Goal: Transaction & Acquisition: Purchase product/service

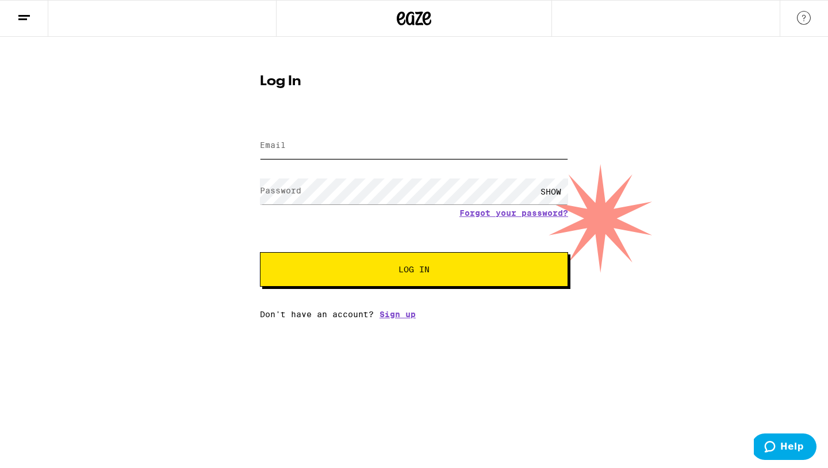
type input "[EMAIL_ADDRESS][DOMAIN_NAME]"
click at [408, 273] on span "Log In" at bounding box center [414, 269] width 31 height 8
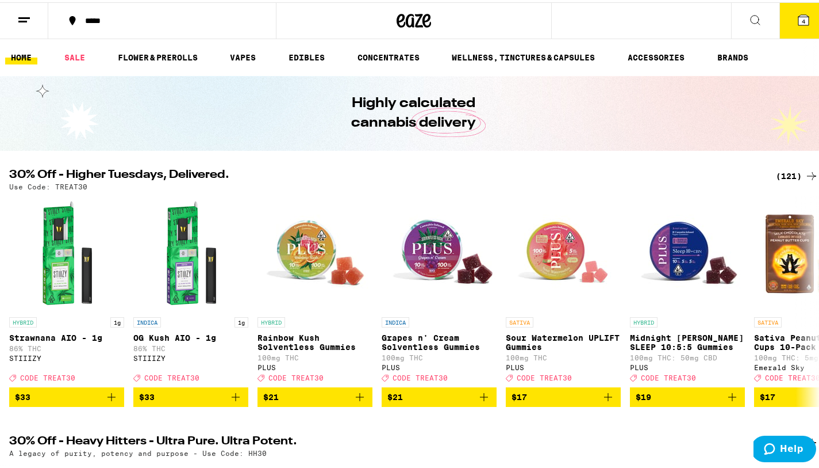
click at [98, 57] on li "SALE" at bounding box center [80, 55] width 43 height 14
click at [65, 51] on link "SALE" at bounding box center [75, 55] width 32 height 14
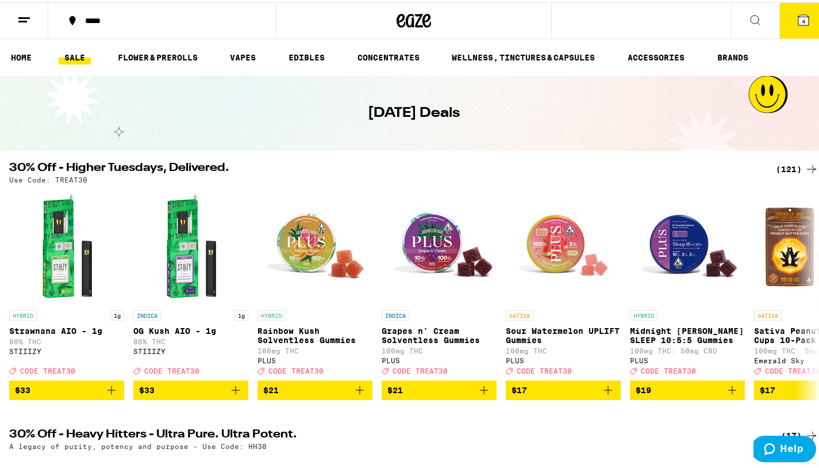
click at [778, 164] on div "(121)" at bounding box center [797, 167] width 43 height 14
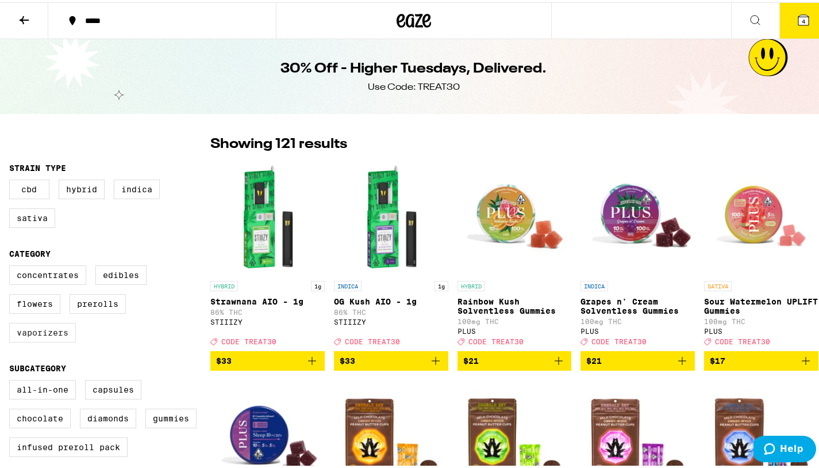
click at [59, 336] on label "Vaporizers" at bounding box center [42, 330] width 67 height 20
click at [12, 265] on input "Vaporizers" at bounding box center [12, 265] width 1 height 1
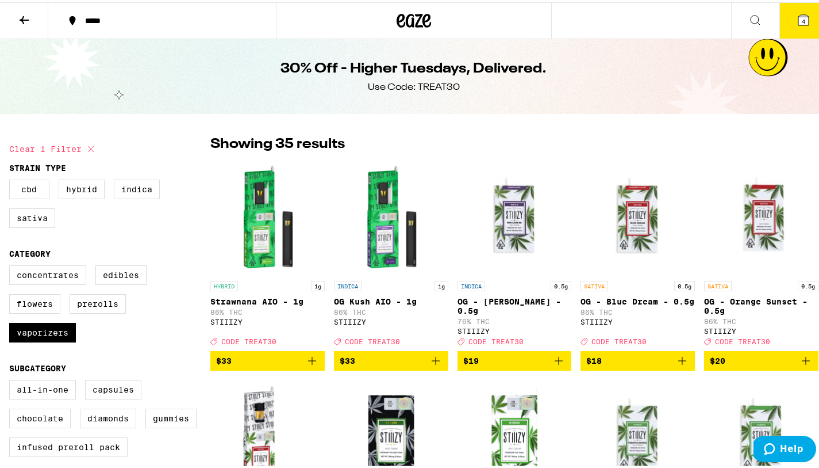
checkbox input "false"
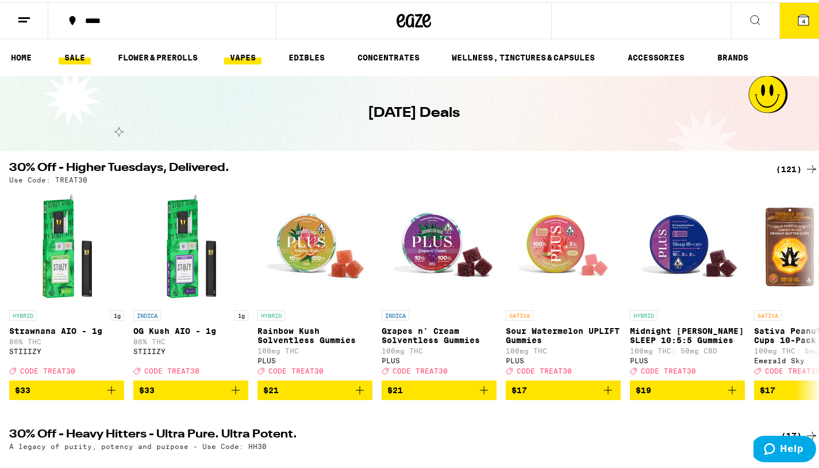
click at [250, 55] on link "VAPES" at bounding box center [242, 55] width 37 height 14
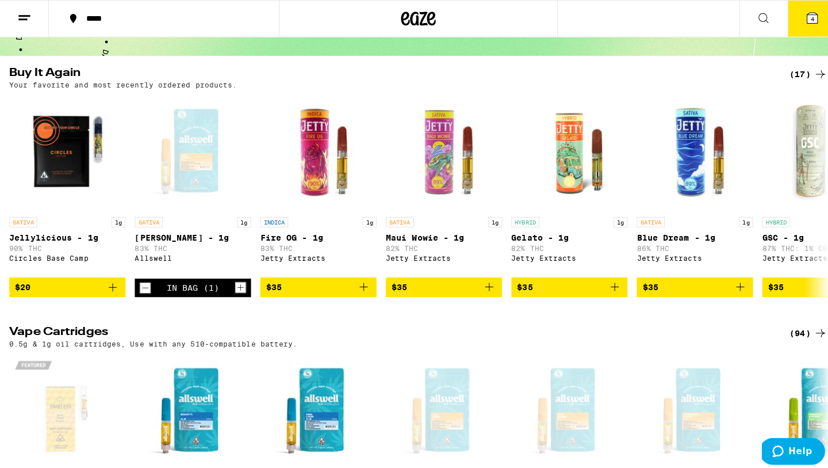
scroll to position [91, 0]
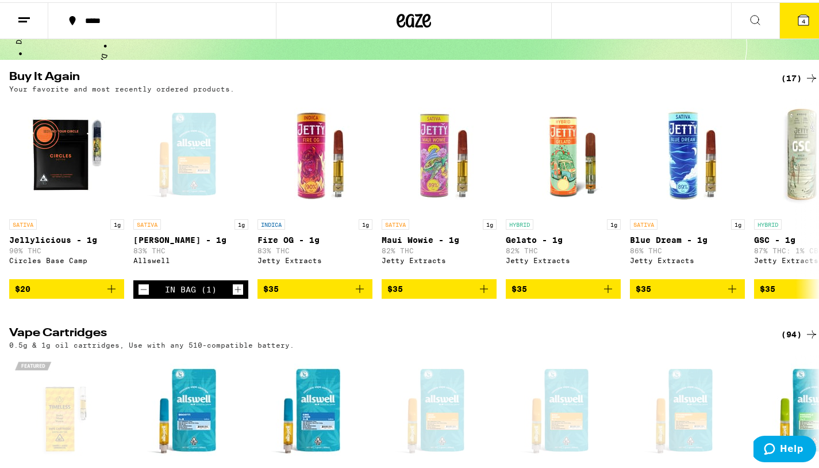
click at [808, 21] on button "4" at bounding box center [804, 19] width 48 height 36
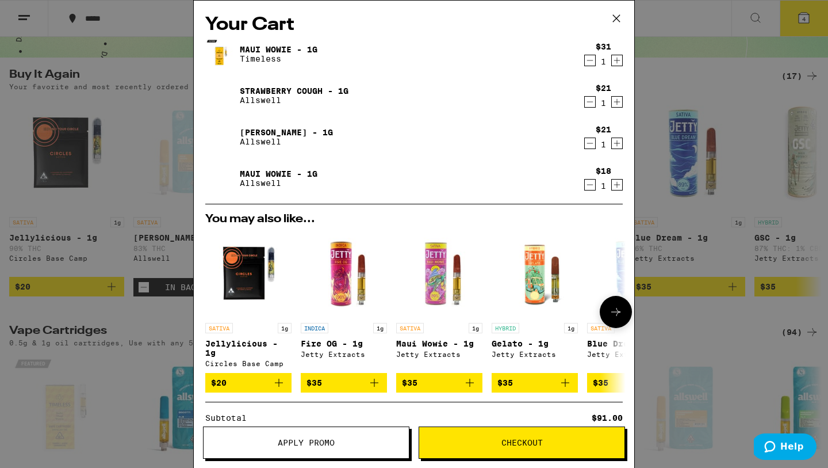
scroll to position [134, 0]
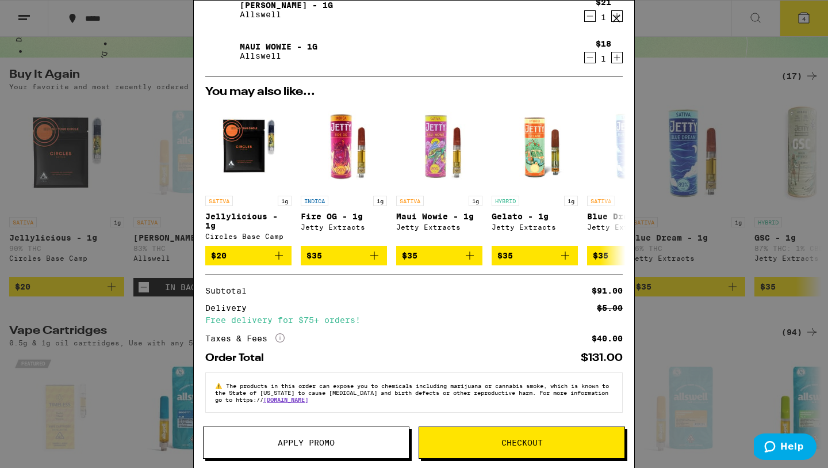
click at [344, 430] on button "Apply Promo" at bounding box center [306, 442] width 206 height 32
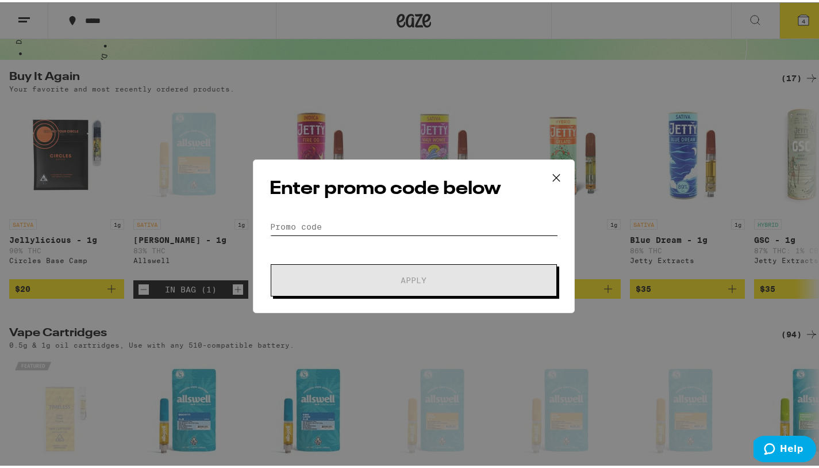
click at [340, 224] on input "Promo Code" at bounding box center [414, 224] width 289 height 17
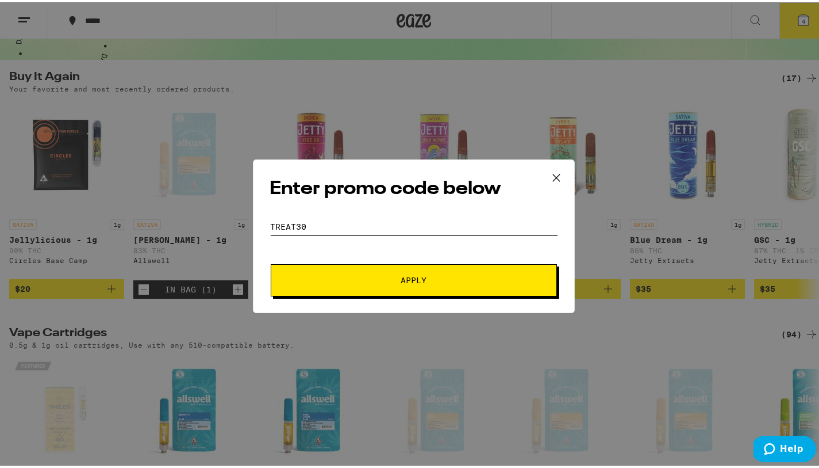
type input "treat30"
click at [271, 262] on button "Apply" at bounding box center [414, 278] width 286 height 32
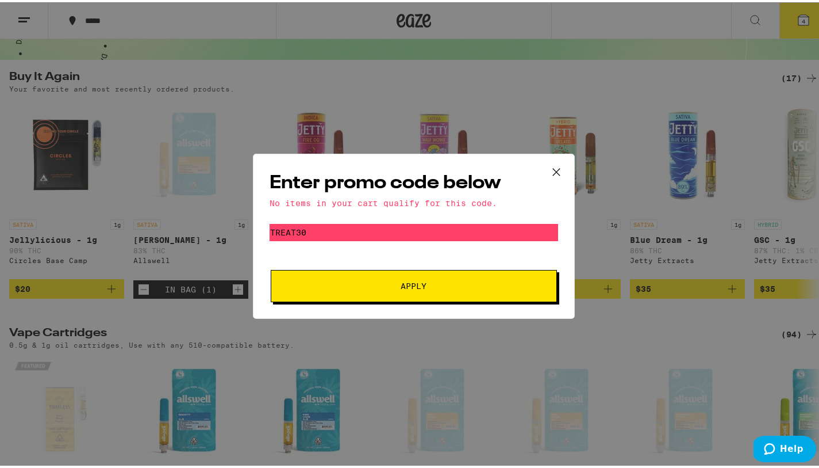
click at [560, 169] on icon at bounding box center [556, 169] width 17 height 17
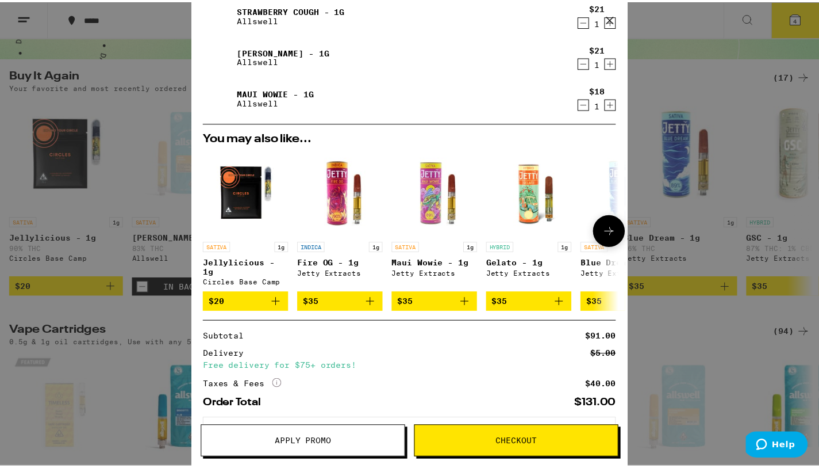
scroll to position [134, 0]
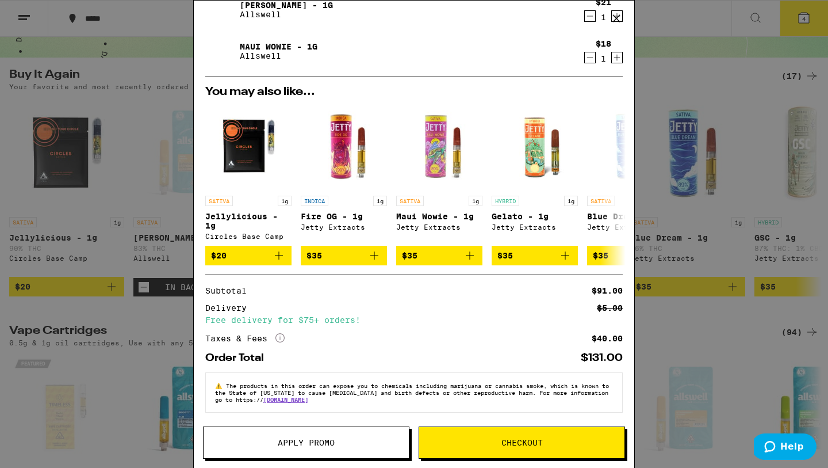
click at [162, 254] on div "Your Cart Maui Wowie - 1g Timeless $31 1 Strawberry Cough - 1g Allswell $21 1 […" at bounding box center [414, 234] width 828 height 468
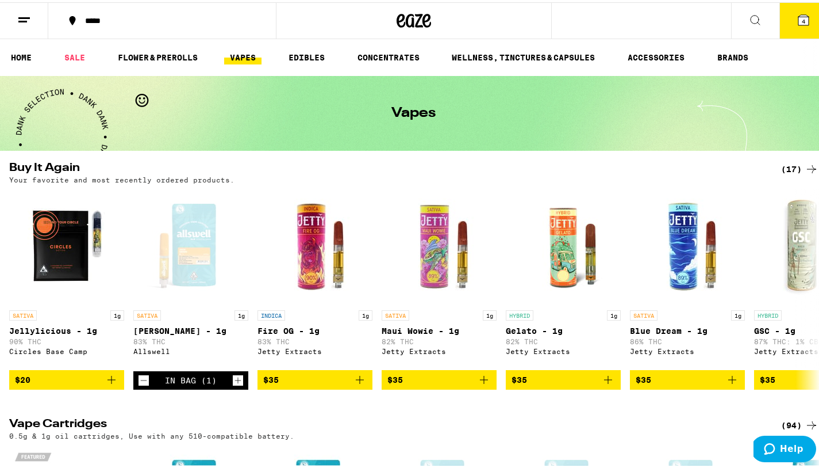
click at [83, 65] on ul "HOME SALE FLOWER & PREROLLS VAPES EDIBLES CONCENTRATES WELLNESS, TINCTURES & CA…" at bounding box center [414, 55] width 828 height 37
click at [81, 59] on link "SALE" at bounding box center [75, 55] width 32 height 14
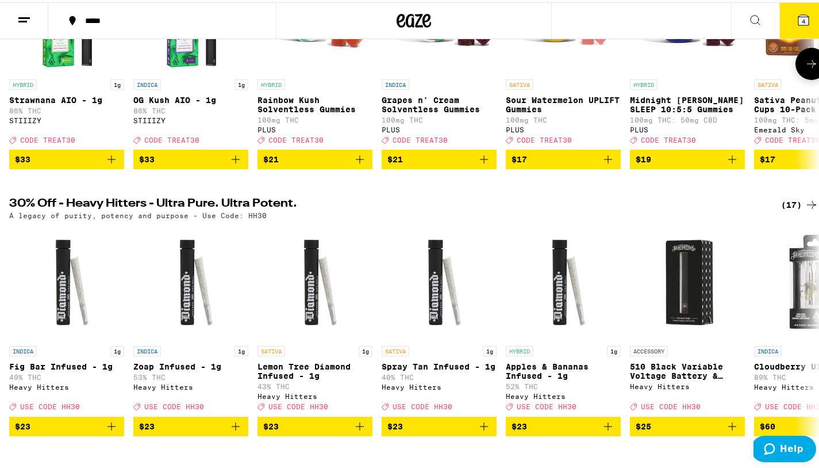
scroll to position [341, 0]
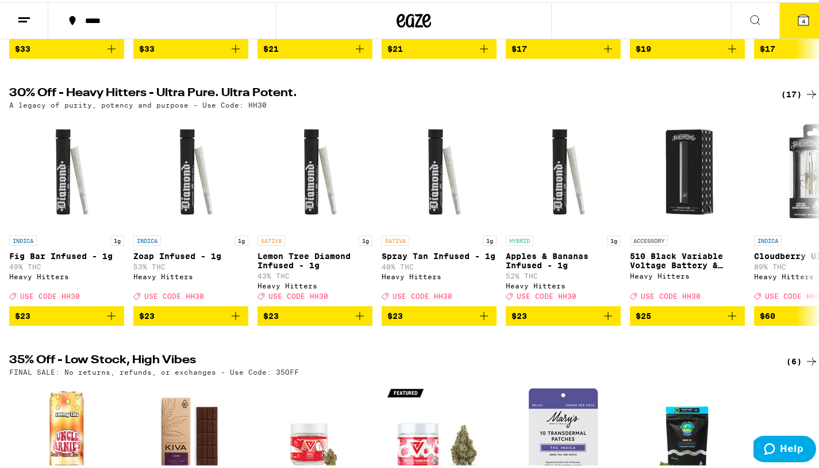
click at [782, 99] on div "(17)" at bounding box center [800, 92] width 37 height 14
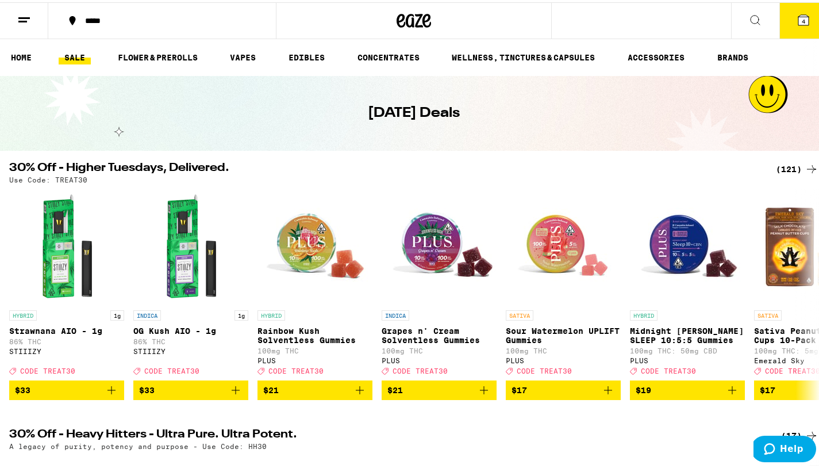
click at [776, 169] on div "(121)" at bounding box center [797, 167] width 43 height 14
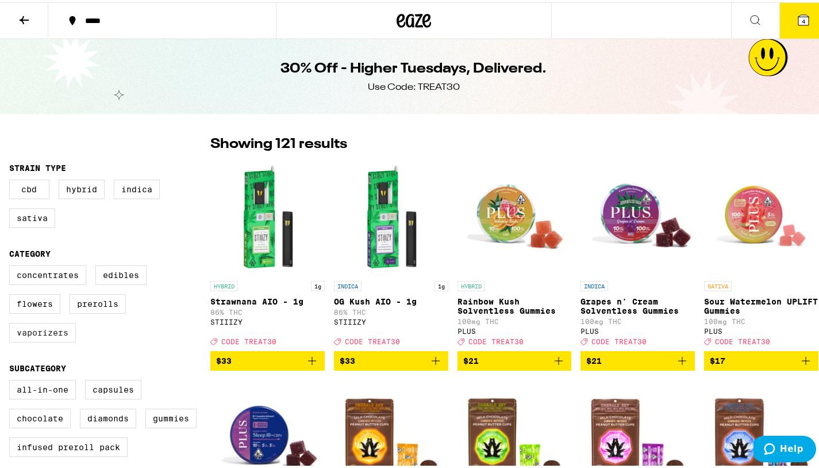
click at [27, 338] on label "Vaporizers" at bounding box center [42, 330] width 67 height 20
click at [12, 265] on input "Vaporizers" at bounding box center [12, 265] width 1 height 1
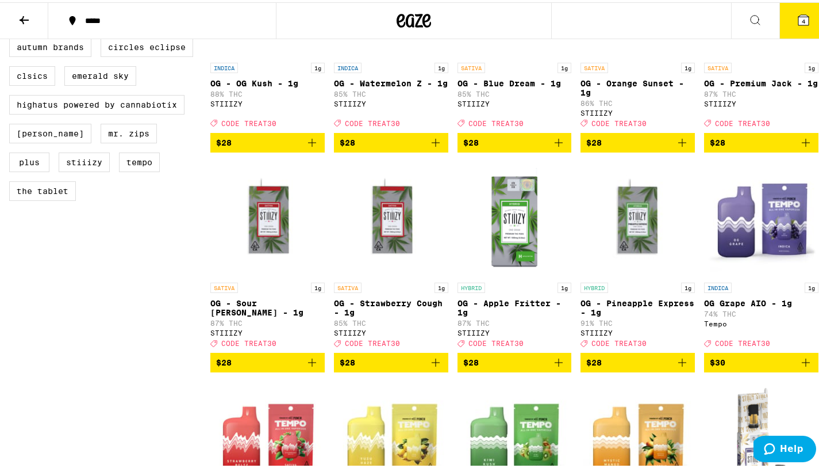
scroll to position [657, 0]
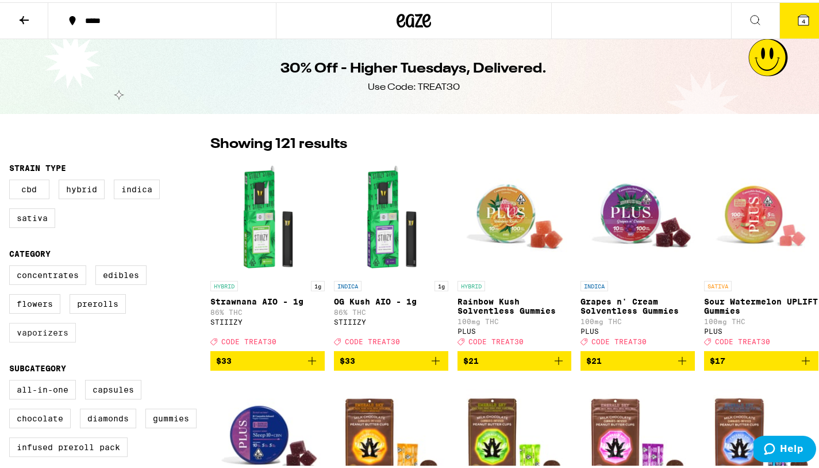
click at [68, 340] on label "Vaporizers" at bounding box center [42, 330] width 67 height 20
click at [12, 265] on input "Vaporizers" at bounding box center [12, 265] width 1 height 1
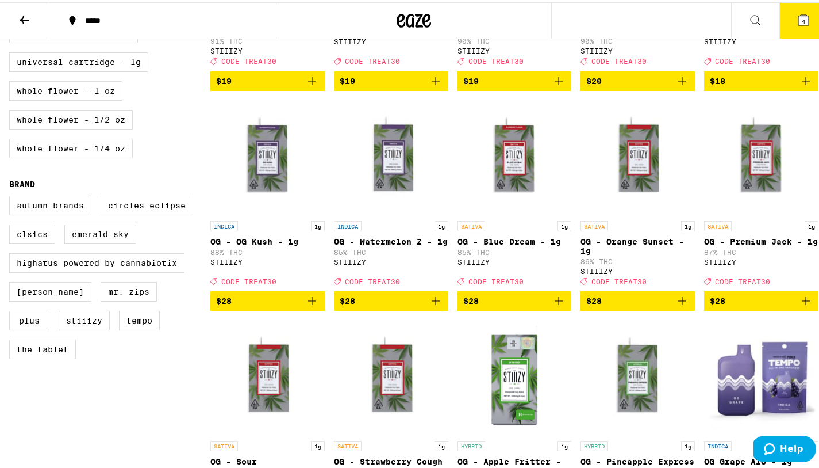
scroll to position [541, 0]
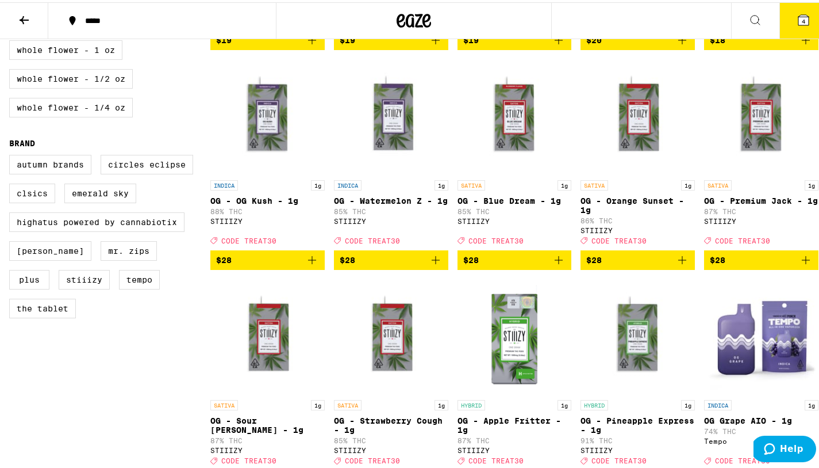
click at [498, 203] on p "OG - Blue Dream - 1g" at bounding box center [515, 198] width 114 height 9
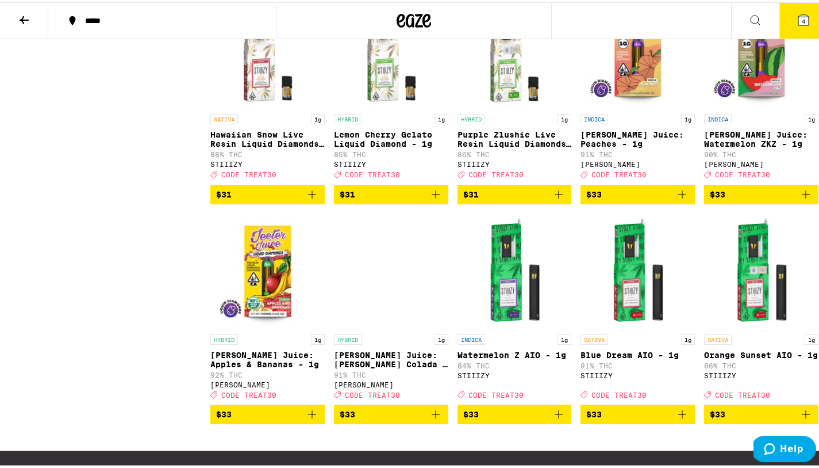
scroll to position [1268, 0]
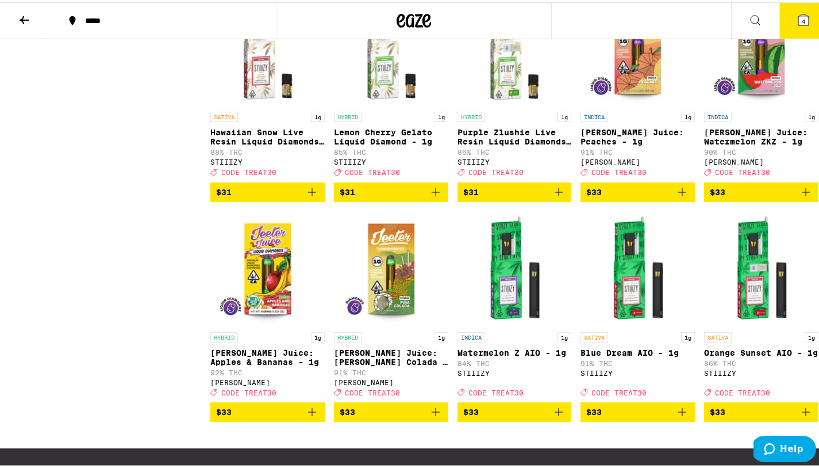
click at [395, 308] on img "Open page for Jeeter Juice: Pina Colada - 1g from Jeeter" at bounding box center [391, 266] width 114 height 115
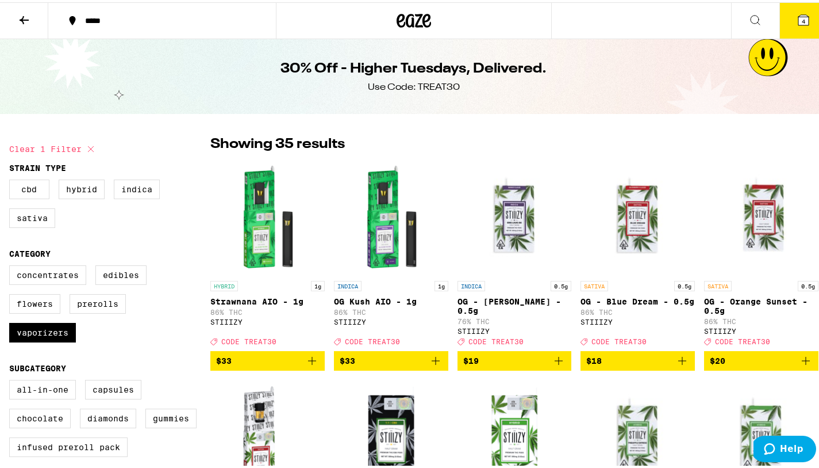
checkbox input "false"
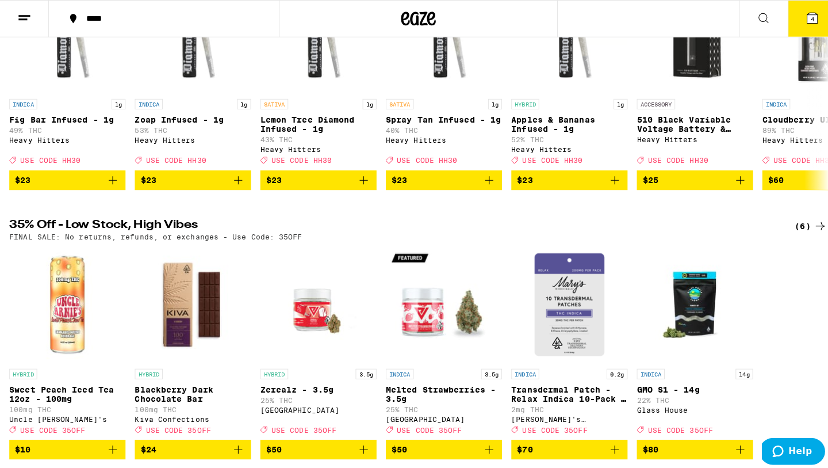
scroll to position [489, 0]
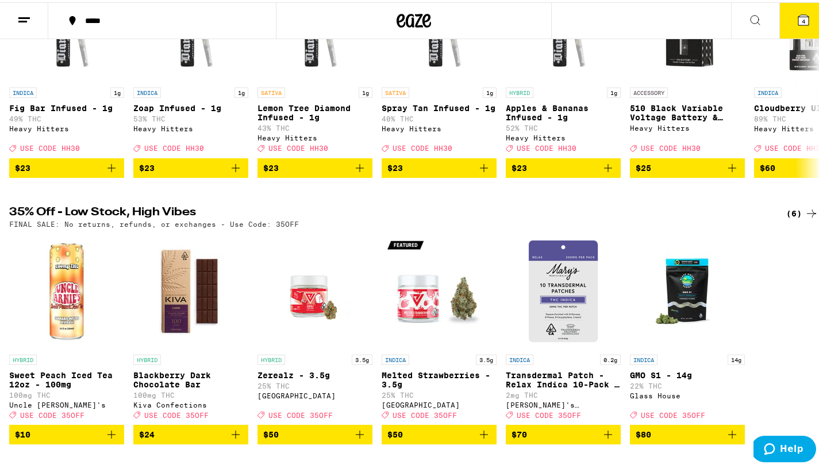
click at [802, 22] on span "4" at bounding box center [803, 19] width 3 height 7
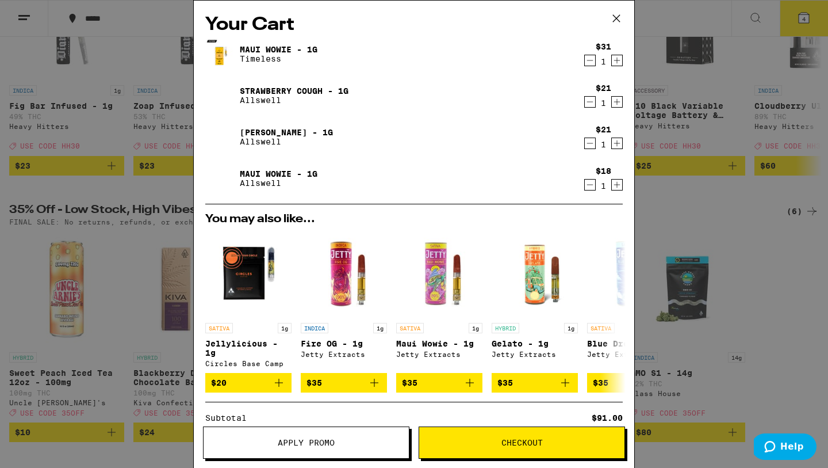
click at [585, 60] on icon "Decrement" at bounding box center [590, 60] width 10 height 14
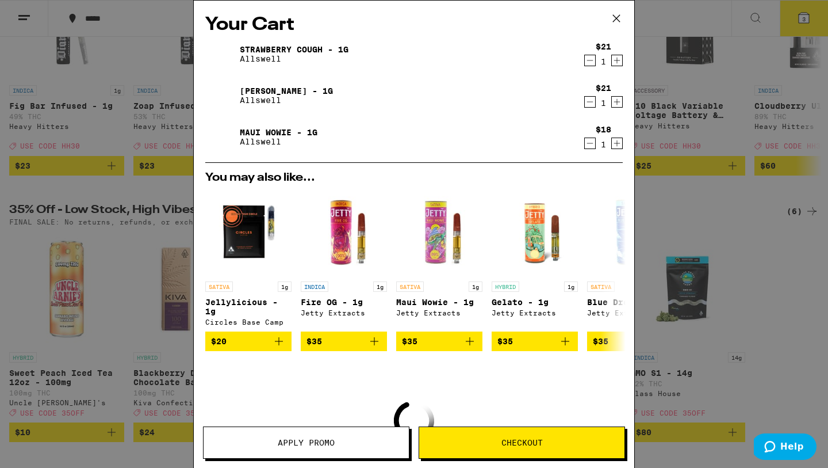
click at [585, 58] on icon "Decrement" at bounding box center [590, 60] width 10 height 14
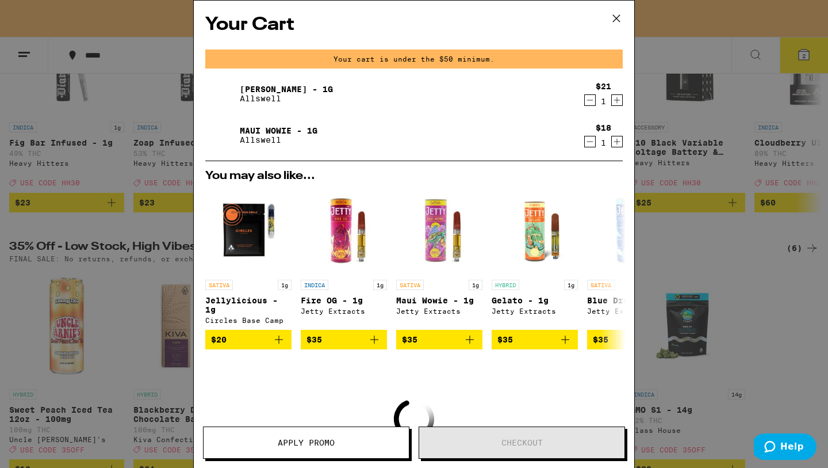
scroll to position [526, 0]
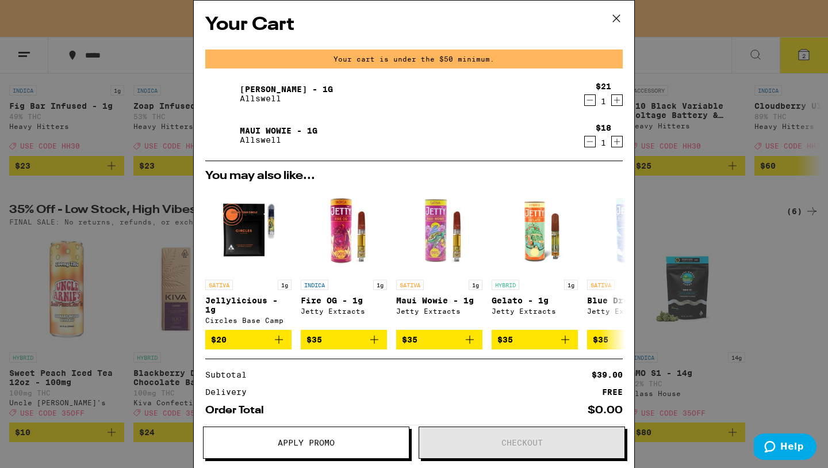
click at [585, 104] on icon "Decrement" at bounding box center [590, 100] width 10 height 14
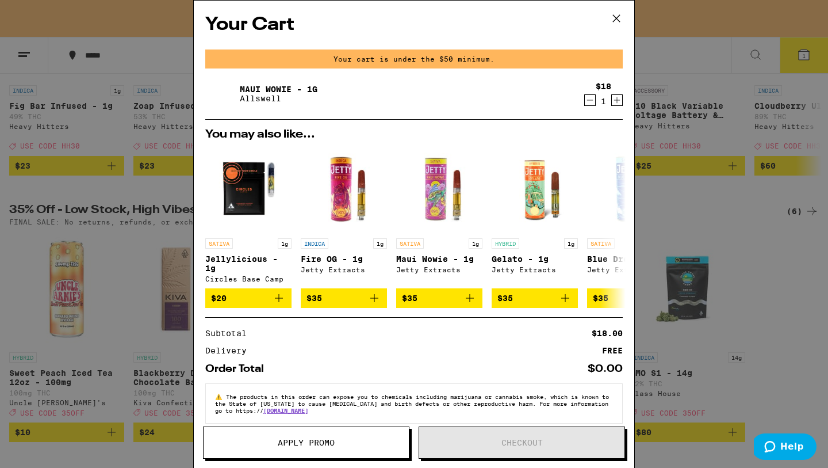
click at [585, 104] on icon "Decrement" at bounding box center [590, 100] width 10 height 14
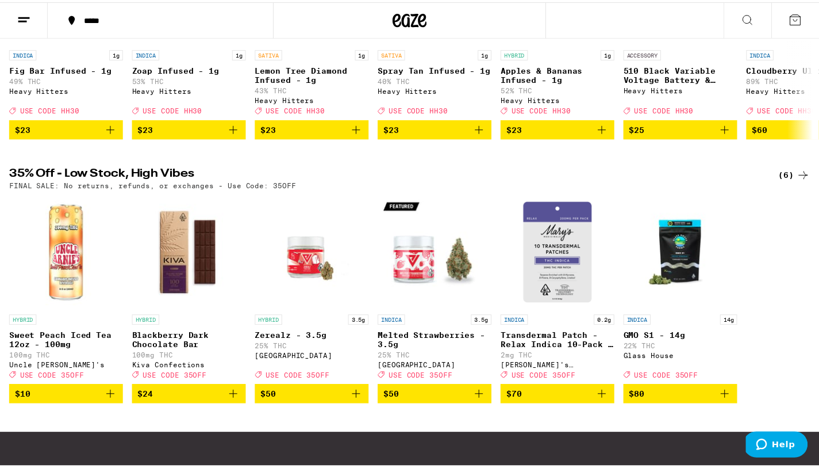
scroll to position [489, 0]
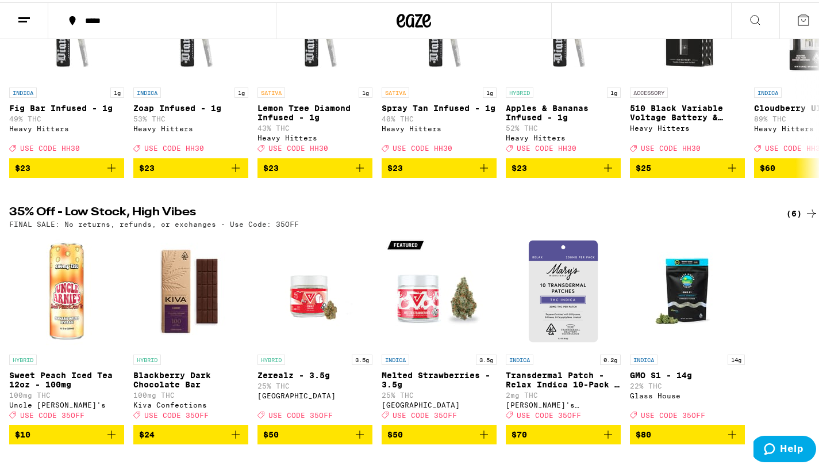
click at [363, 221] on div "30% Off - Higher Tuesdays, Delivered. (121) Use Code: TREAT30 HYBRID 1g Strawna…" at bounding box center [414, 161] width 828 height 981
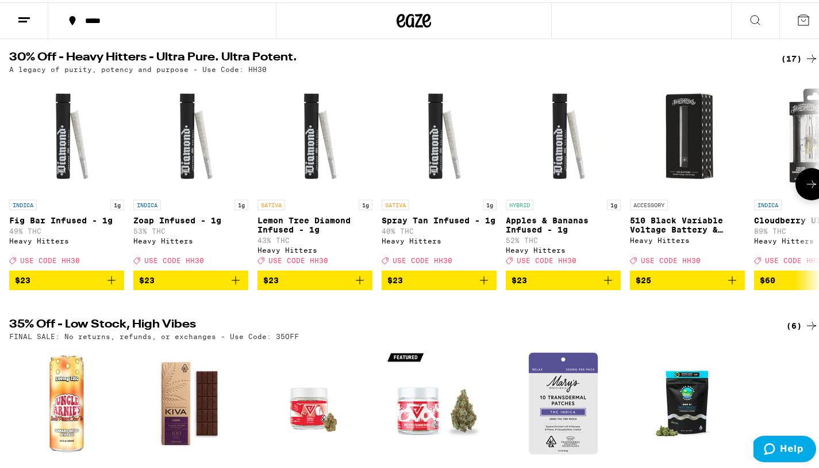
scroll to position [0, 0]
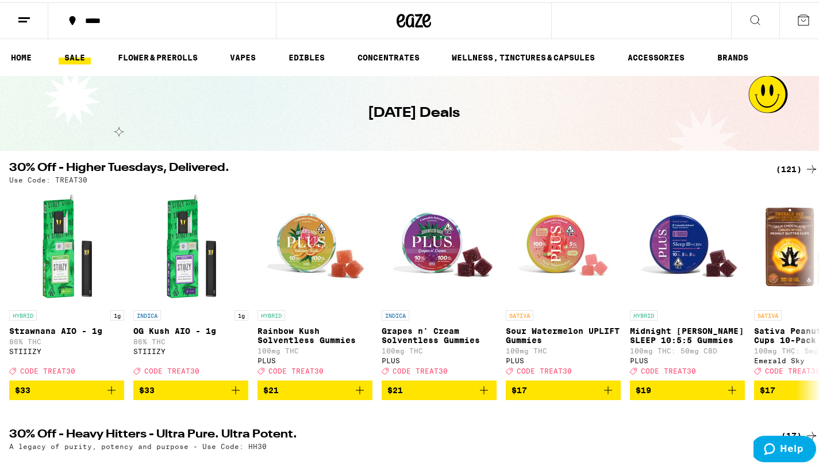
click at [792, 164] on div "(121)" at bounding box center [797, 167] width 43 height 14
click at [784, 167] on div "(121)" at bounding box center [797, 167] width 43 height 14
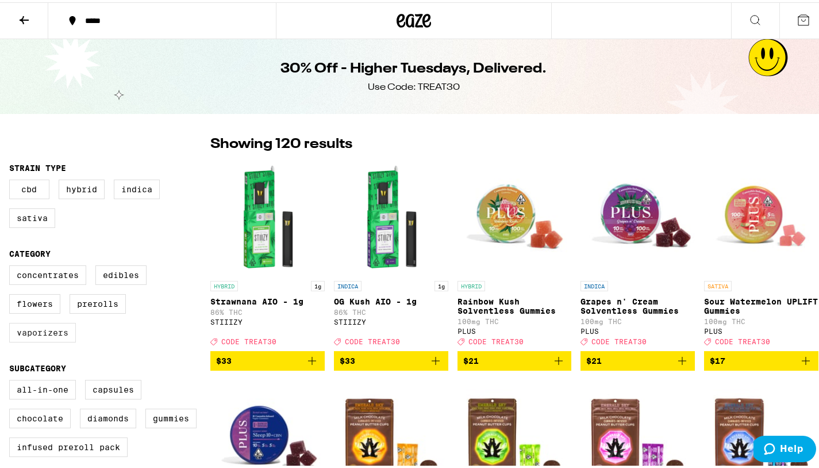
click at [56, 336] on label "Vaporizers" at bounding box center [42, 330] width 67 height 20
click at [12, 265] on input "Vaporizers" at bounding box center [12, 265] width 1 height 1
checkbox input "true"
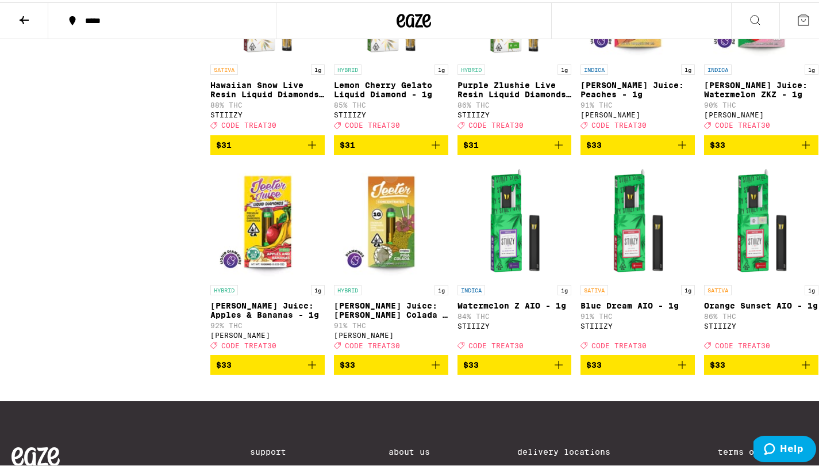
scroll to position [1316, 0]
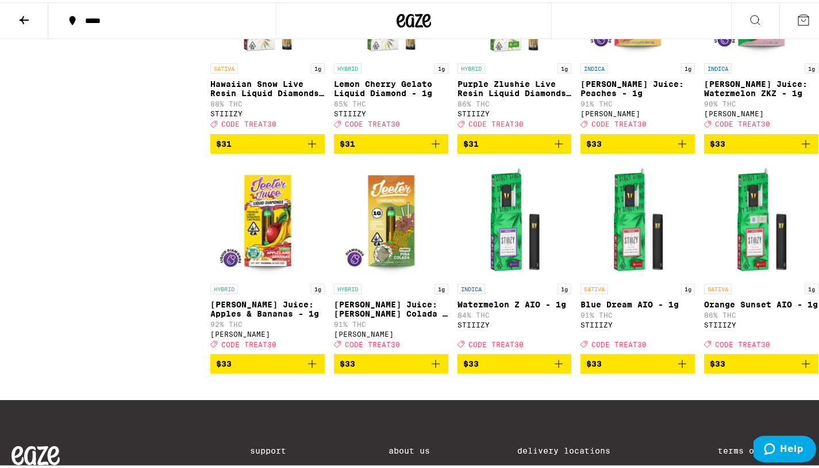
click at [680, 148] on icon "Add to bag" at bounding box center [683, 142] width 14 height 14
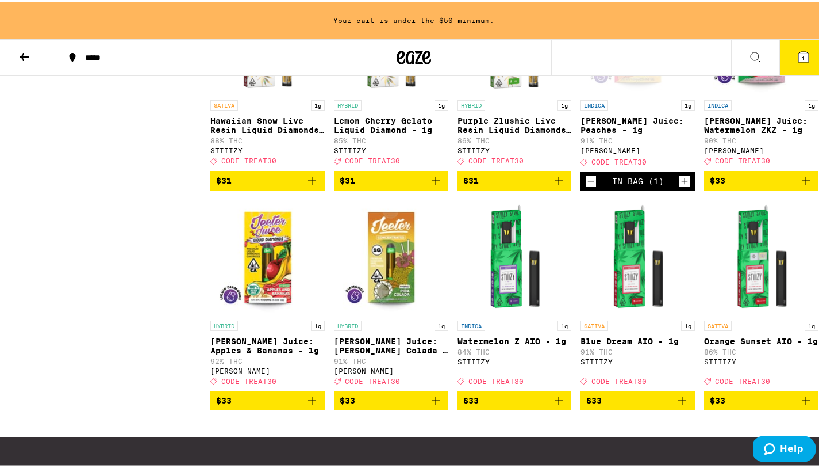
scroll to position [1353, 0]
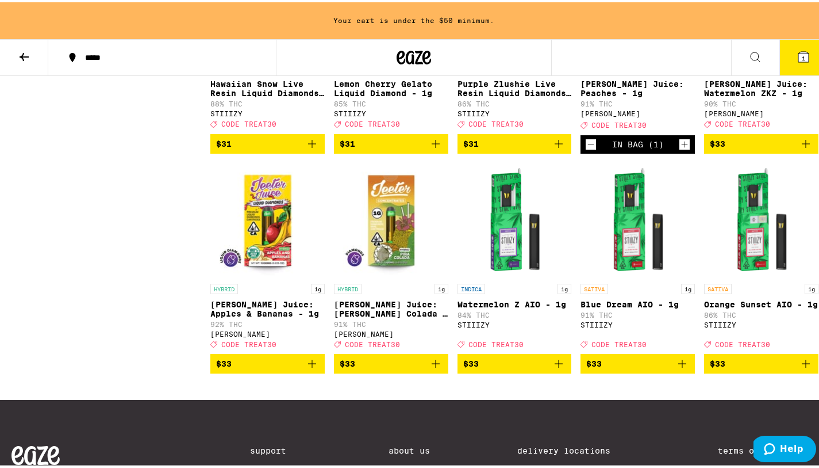
click at [805, 151] on button "$33" at bounding box center [761, 142] width 114 height 20
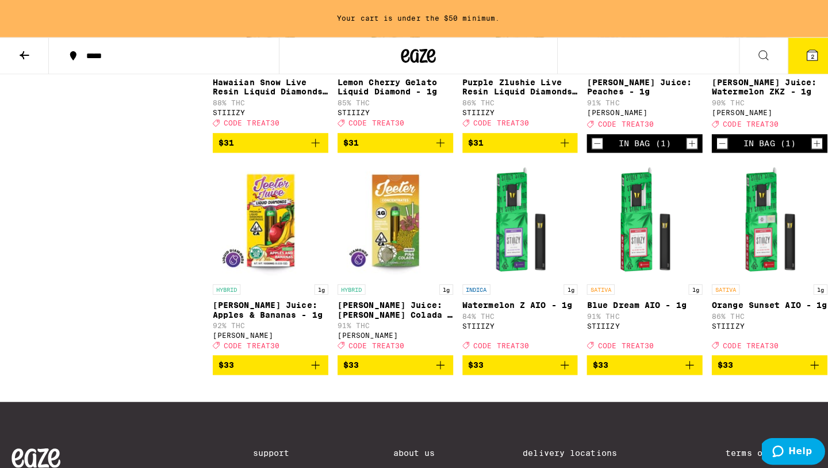
scroll to position [1316, 0]
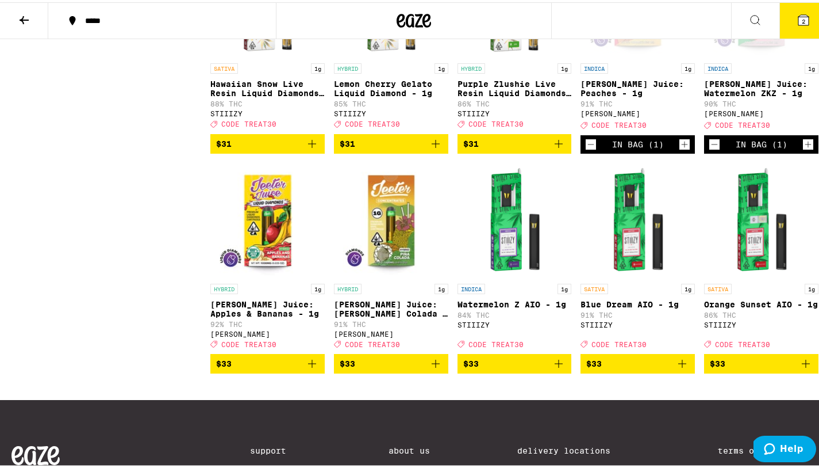
click at [307, 368] on icon "Add to bag" at bounding box center [312, 361] width 14 height 14
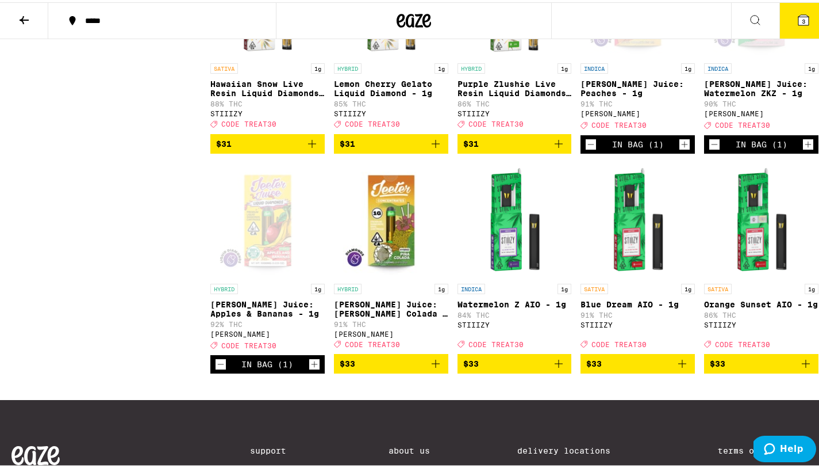
click at [433, 368] on icon "Add to bag" at bounding box center [436, 361] width 14 height 14
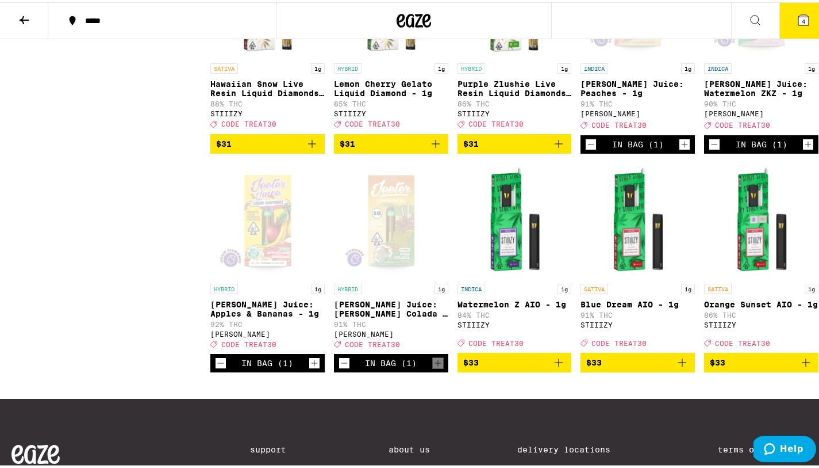
click at [797, 20] on icon at bounding box center [804, 18] width 14 height 14
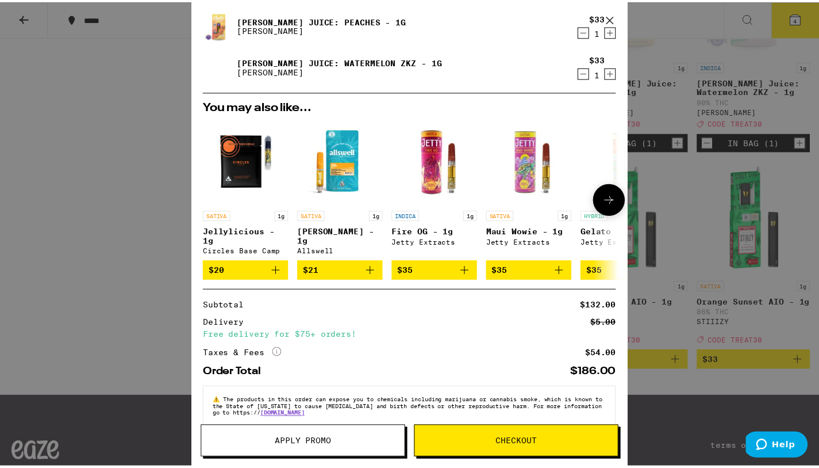
scroll to position [136, 0]
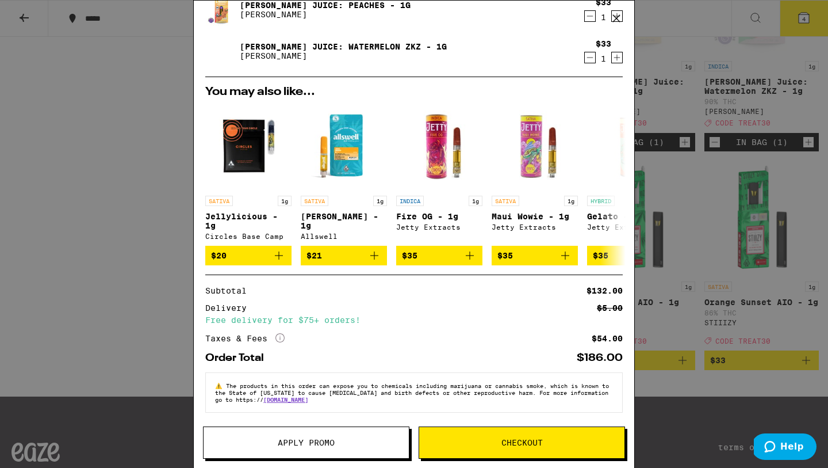
click at [320, 440] on span "Apply Promo" at bounding box center [306, 442] width 57 height 8
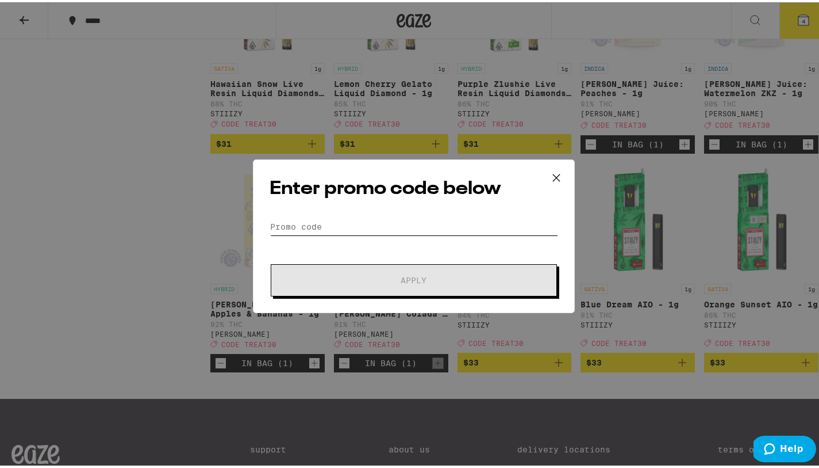
click at [342, 219] on input "Promo Code" at bounding box center [414, 224] width 289 height 17
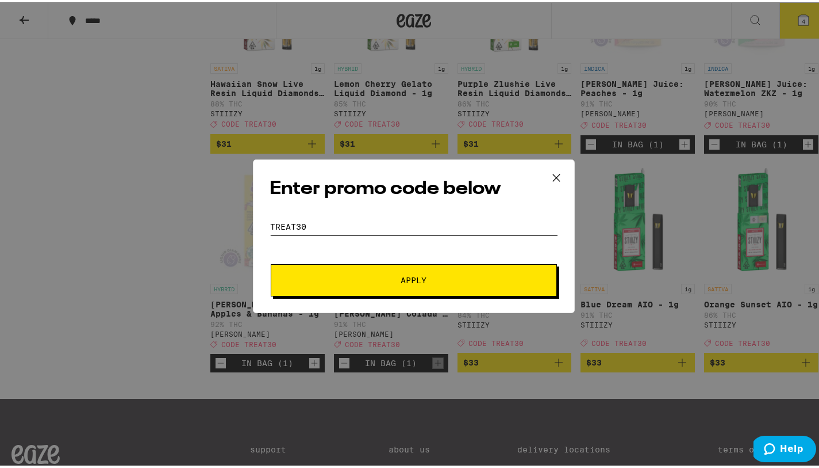
type input "treat30"
click at [271, 262] on button "Apply" at bounding box center [414, 278] width 286 height 32
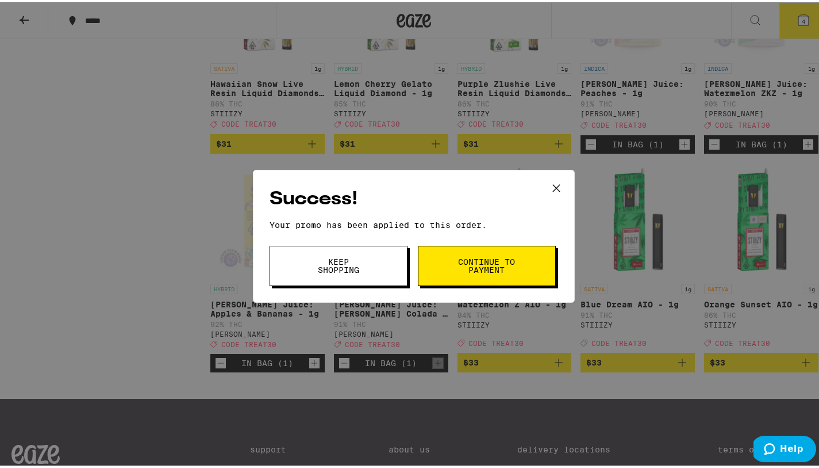
click at [488, 263] on span "Continue to payment" at bounding box center [487, 263] width 59 height 16
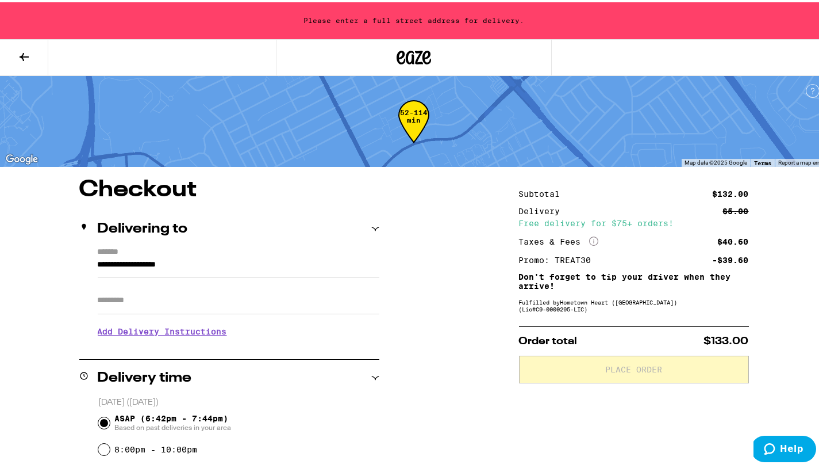
click at [148, 258] on input "**********" at bounding box center [239, 265] width 282 height 20
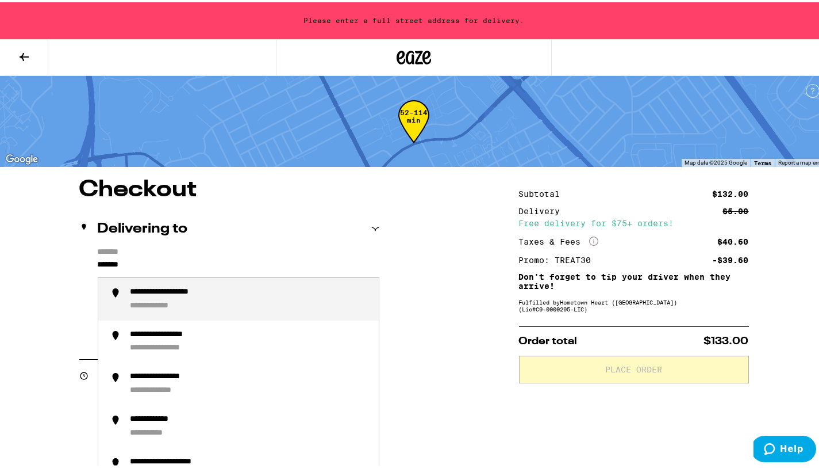
click at [171, 295] on div "**********" at bounding box center [183, 290] width 104 height 10
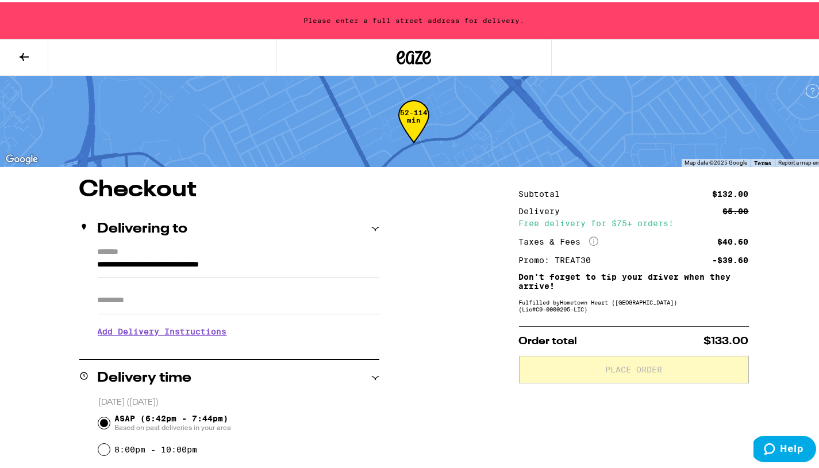
type input "**********"
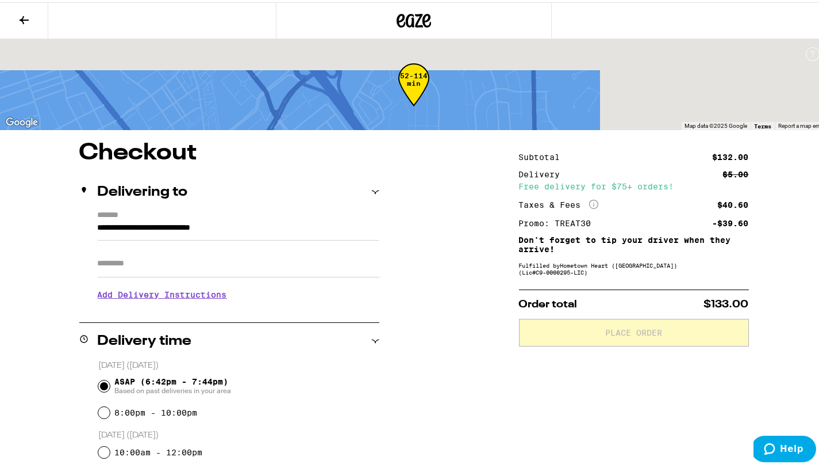
click at [171, 295] on h3 "Add Delivery Instructions" at bounding box center [239, 292] width 282 height 26
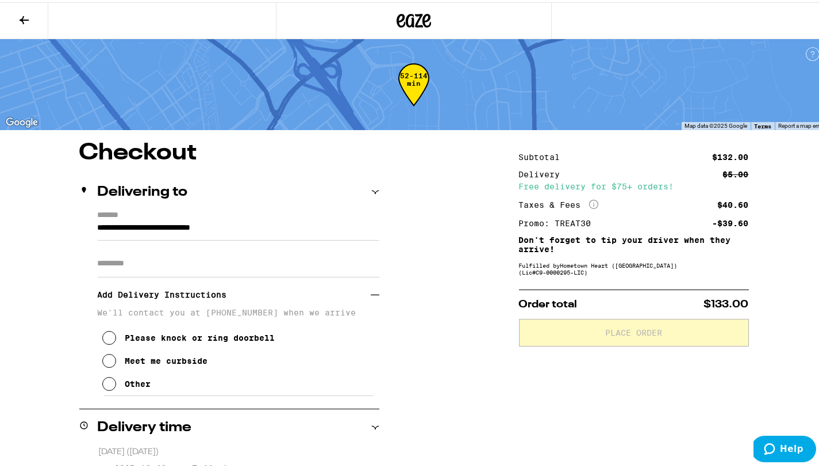
click at [158, 261] on input "Apt/Suite" at bounding box center [239, 261] width 282 height 28
type input "*"
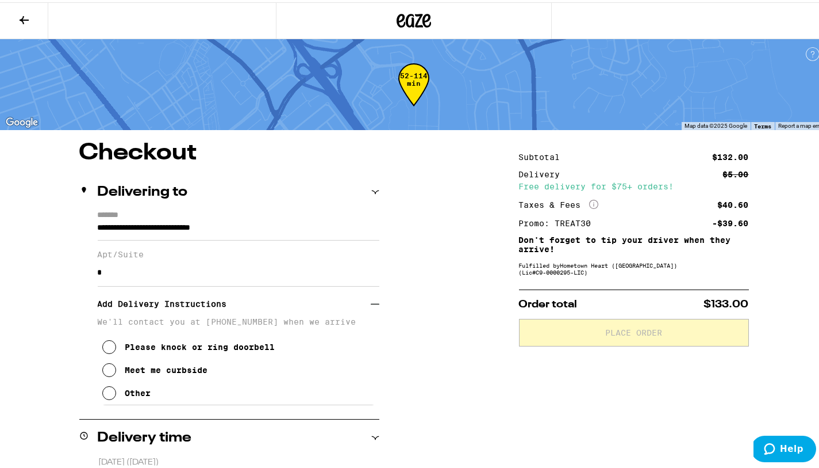
click at [376, 304] on icon at bounding box center [375, 301] width 9 height 9
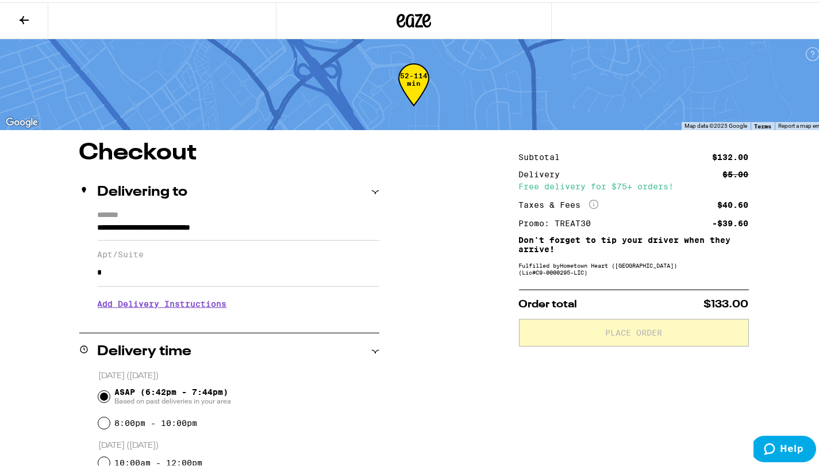
click at [145, 304] on h3 "Add Delivery Instructions" at bounding box center [239, 301] width 282 height 26
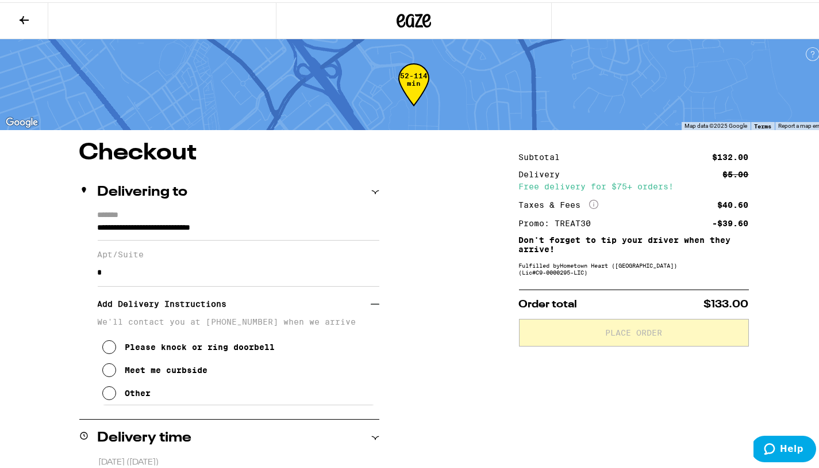
click at [102, 369] on icon at bounding box center [109, 368] width 14 height 14
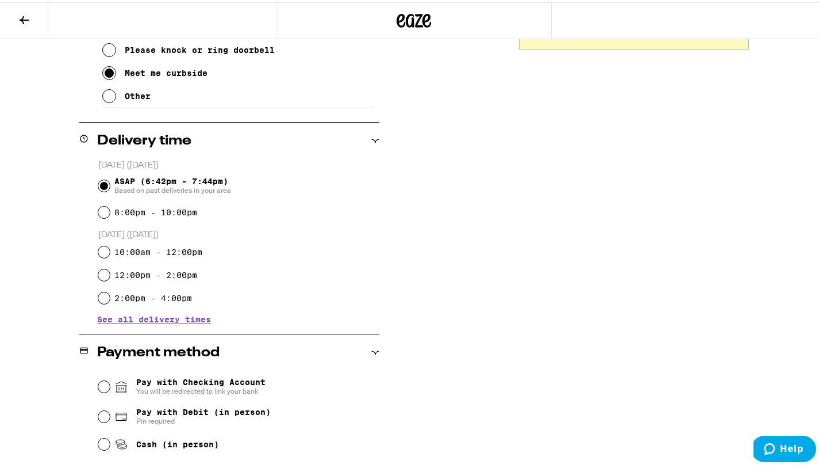
scroll to position [324, 0]
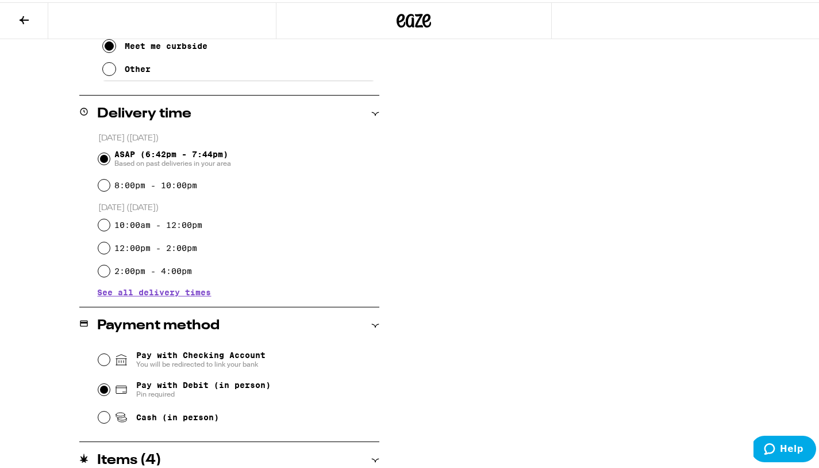
click at [100, 390] on input "Pay with Debit (in person) Pin required" at bounding box center [104, 387] width 12 height 12
radio input "true"
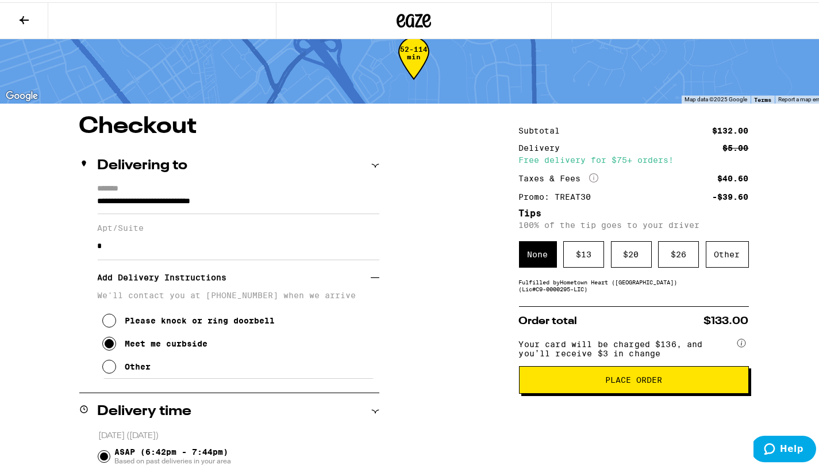
scroll to position [0, 0]
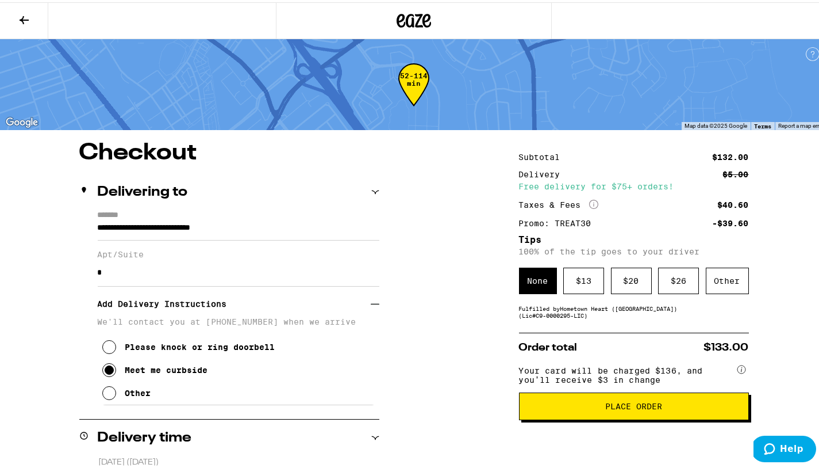
click at [636, 408] on span "Place Order" at bounding box center [634, 404] width 57 height 8
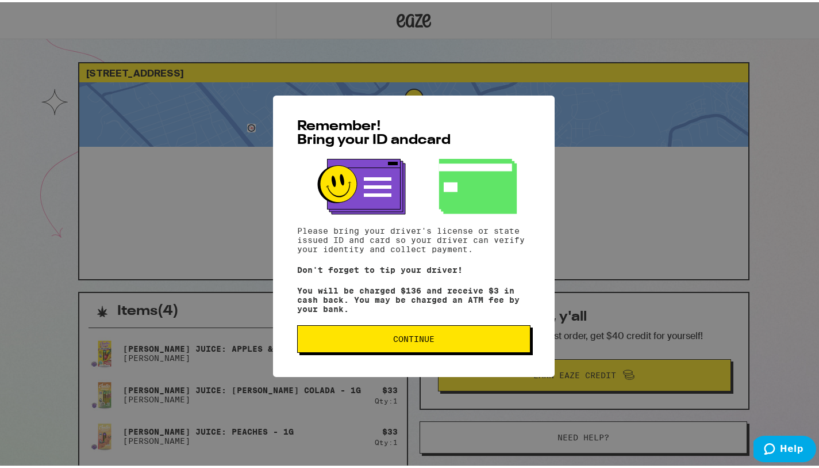
click at [385, 333] on button "Continue" at bounding box center [413, 337] width 233 height 28
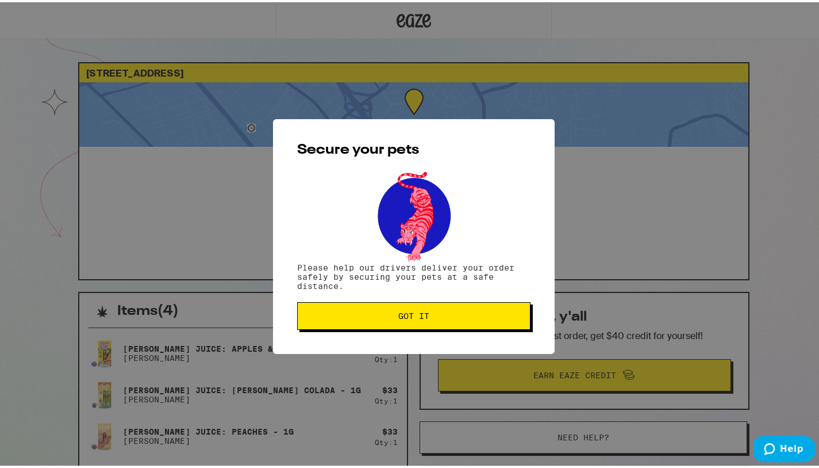
click at [405, 312] on span "Got it" at bounding box center [414, 313] width 31 height 8
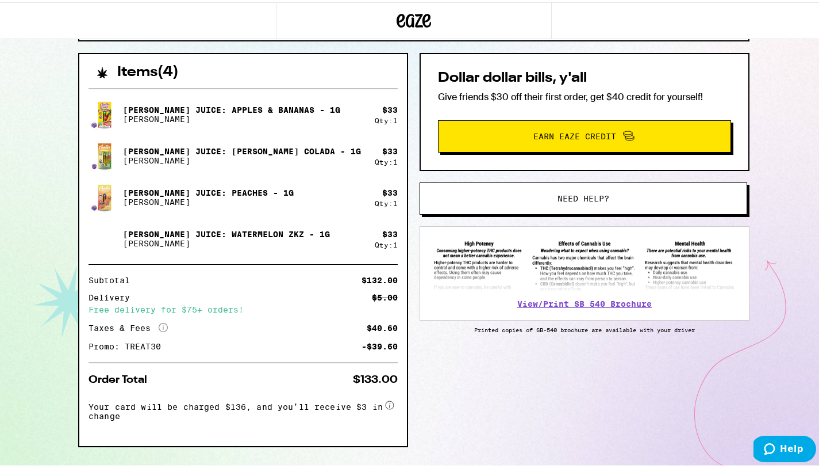
scroll to position [264, 0]
